Goal: Book appointment/travel/reservation

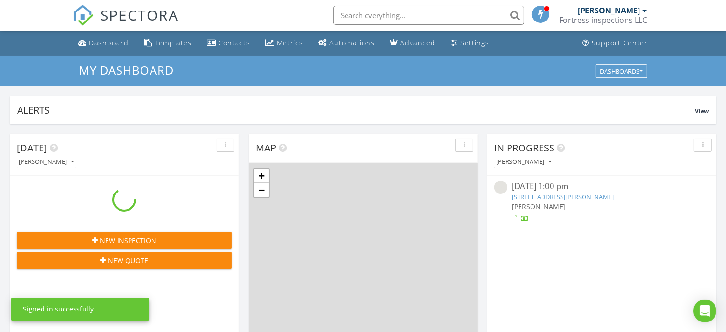
scroll to position [886, 743]
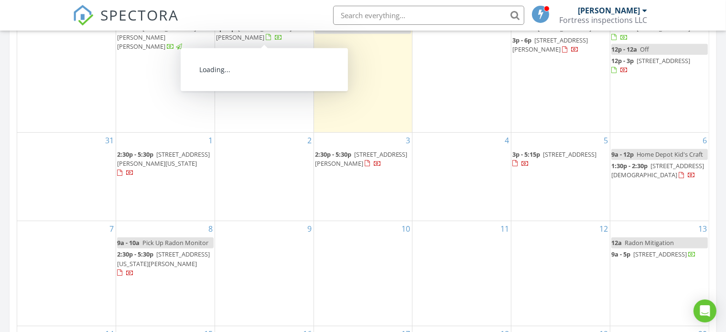
scroll to position [497, 0]
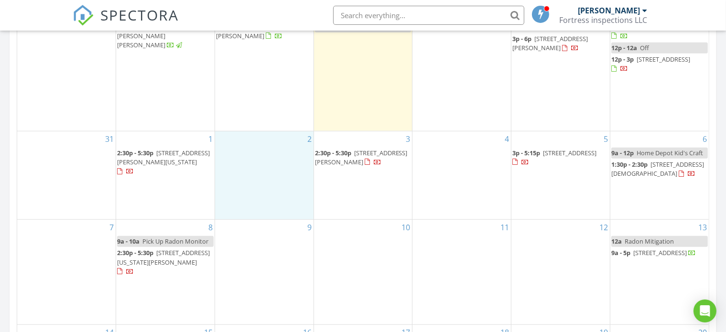
click at [275, 152] on div "2" at bounding box center [264, 175] width 98 height 88
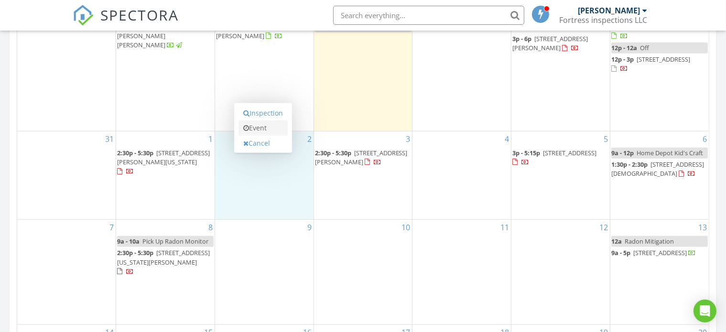
click at [265, 132] on link "Event" at bounding box center [262, 127] width 49 height 15
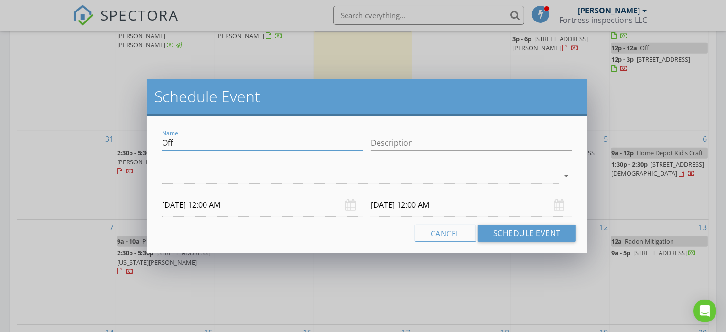
drag, startPoint x: 256, startPoint y: 145, endPoint x: 147, endPoint y: 143, distance: 108.5
click at [147, 143] on div "Name Off Description arrow_drop_down [DATE] 12:00 AM [DATE] 12:00 AM Cancel Sch…" at bounding box center [367, 184] width 441 height 137
type input "Lab Work"
click at [508, 231] on button "Schedule Event" at bounding box center [527, 233] width 98 height 17
click at [414, 181] on div at bounding box center [360, 176] width 397 height 16
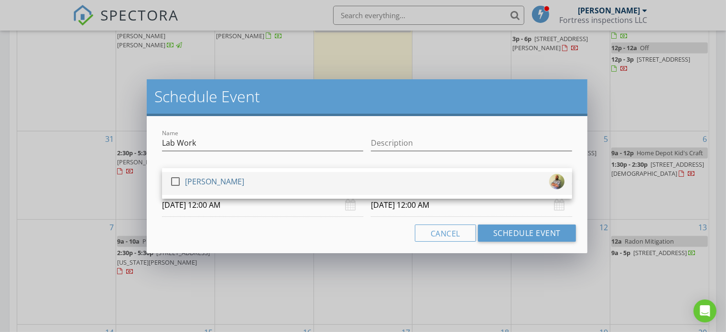
click at [376, 193] on div "check_box_outline_blank [PERSON_NAME]" at bounding box center [367, 183] width 395 height 19
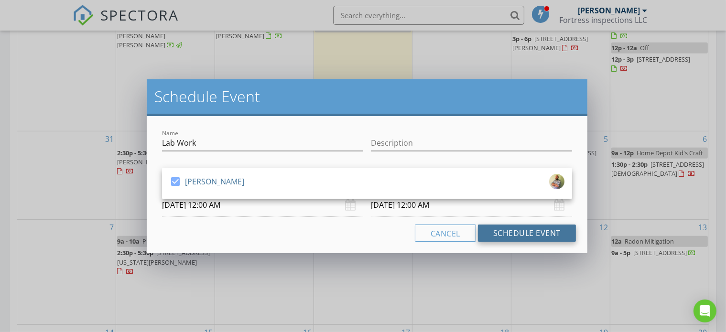
click at [492, 227] on button "Schedule Event" at bounding box center [527, 233] width 98 height 17
